Goal: Task Accomplishment & Management: Complete application form

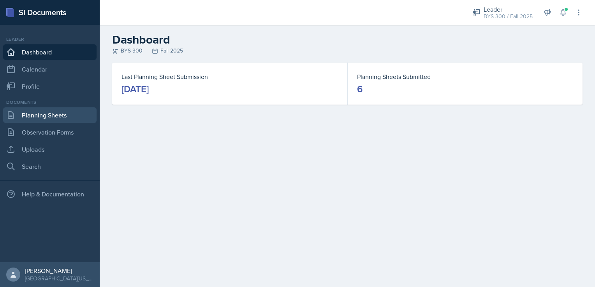
click at [51, 117] on link "Planning Sheets" at bounding box center [49, 116] width 93 height 16
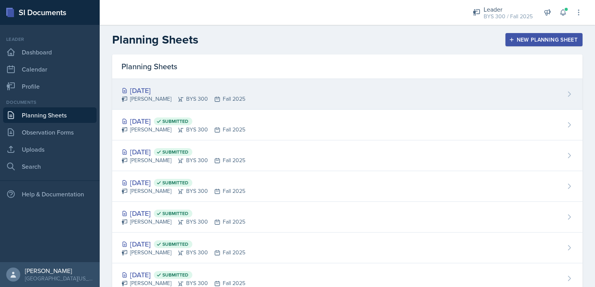
click at [218, 97] on div "[PERSON_NAME] BYS 300 Fall 2025" at bounding box center [184, 99] width 124 height 8
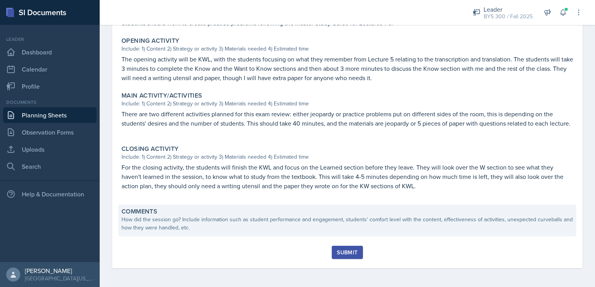
click at [200, 234] on div "Comments How did the session go? Include information such as student performanc…" at bounding box center [347, 221] width 458 height 32
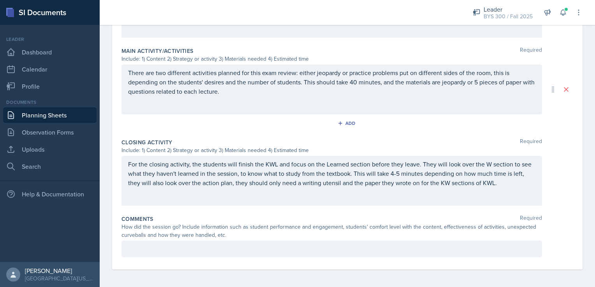
click at [195, 249] on p at bounding box center [331, 249] width 407 height 9
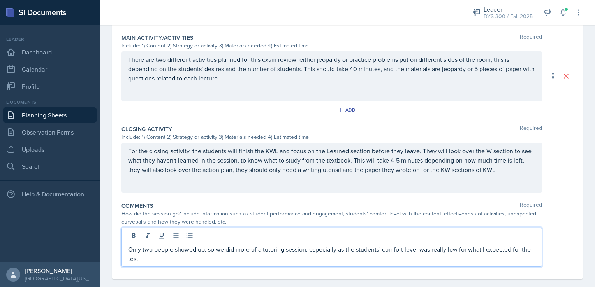
click at [205, 259] on p "Only two people showed up, so we did more of a tutoring session, especially as …" at bounding box center [331, 254] width 407 height 19
click at [452, 259] on p "Only two people showed up, so we did more of a tutoring session, especially as …" at bounding box center [331, 254] width 407 height 19
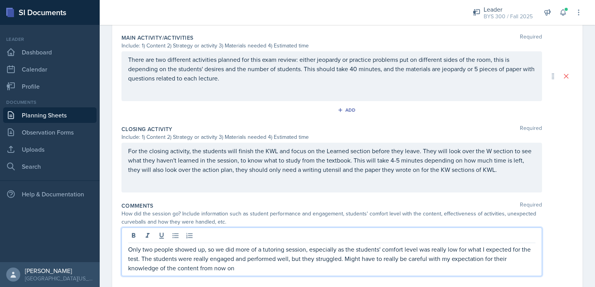
click at [356, 271] on p "Only two people showed up, so we did more of a tutoring session, especially as …" at bounding box center [331, 259] width 407 height 28
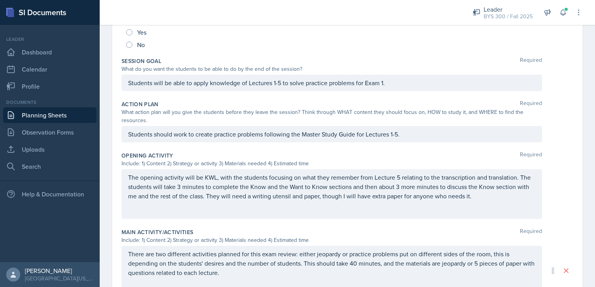
scroll to position [14, 0]
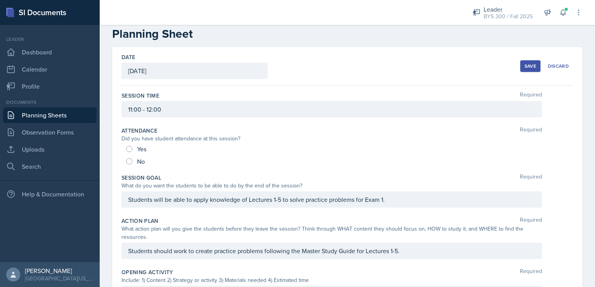
click at [520, 67] on button "Save" at bounding box center [530, 66] width 20 height 12
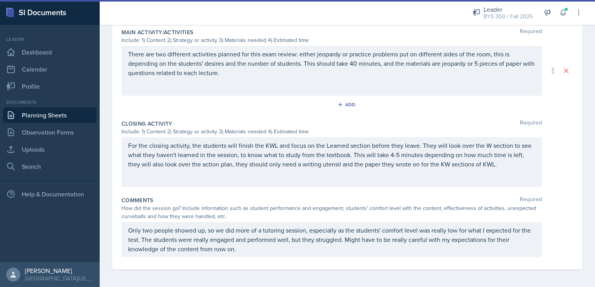
scroll to position [256, 0]
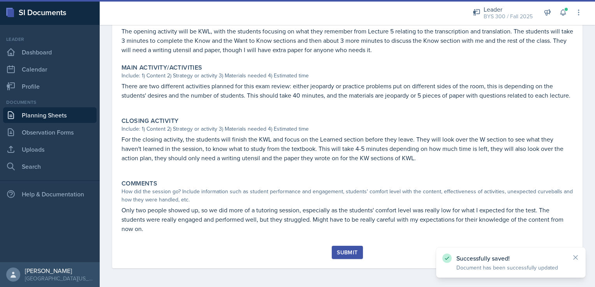
click at [346, 250] on div "Submit" at bounding box center [347, 253] width 21 height 6
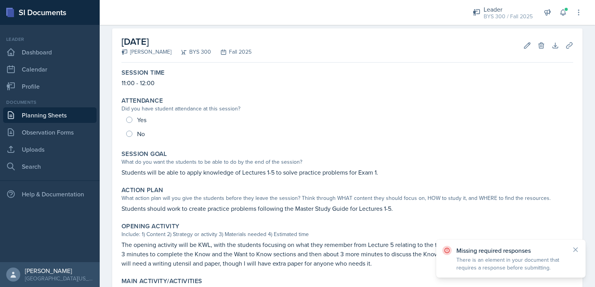
scroll to position [22, 0]
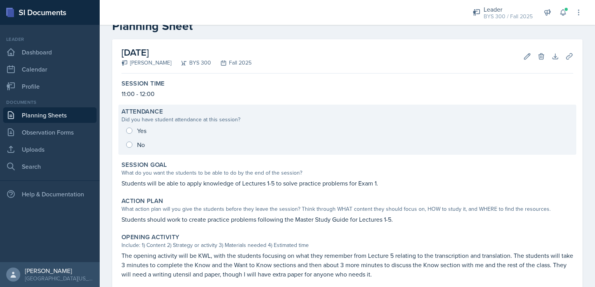
click at [127, 126] on div "Yes No" at bounding box center [348, 138] width 452 height 28
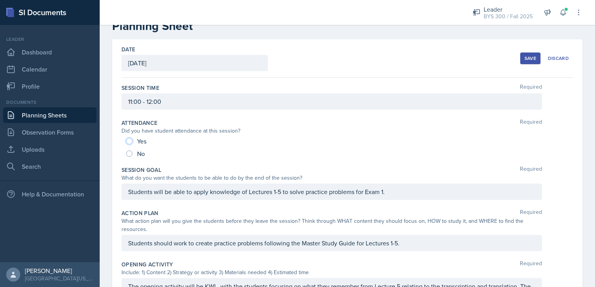
click at [127, 139] on input "Yes" at bounding box center [129, 141] width 6 height 6
radio input "true"
click at [531, 55] on div "Save" at bounding box center [531, 58] width 12 height 6
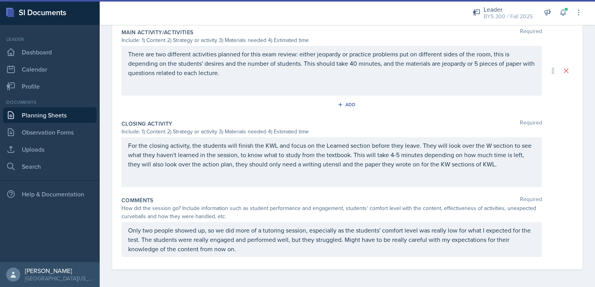
scroll to position [256, 0]
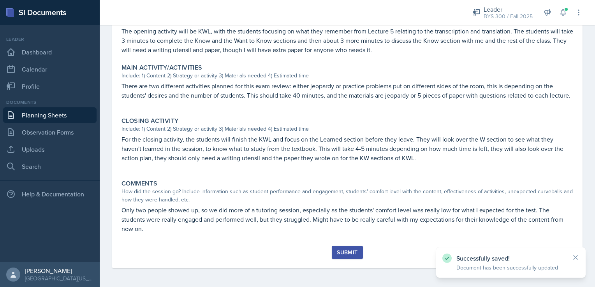
click at [357, 256] on button "Submit" at bounding box center [347, 252] width 31 height 13
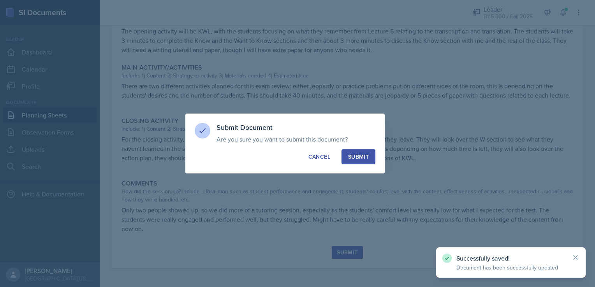
click at [362, 150] on button "Submit" at bounding box center [359, 157] width 34 height 15
radio input "true"
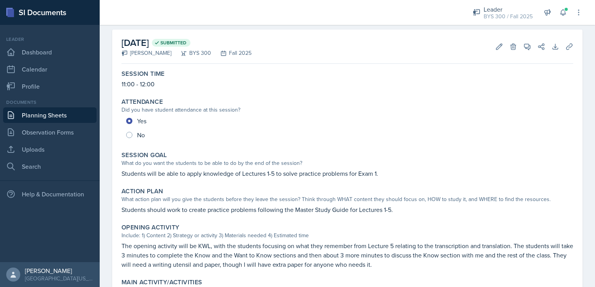
scroll to position [0, 0]
